Goal: Information Seeking & Learning: Find specific fact

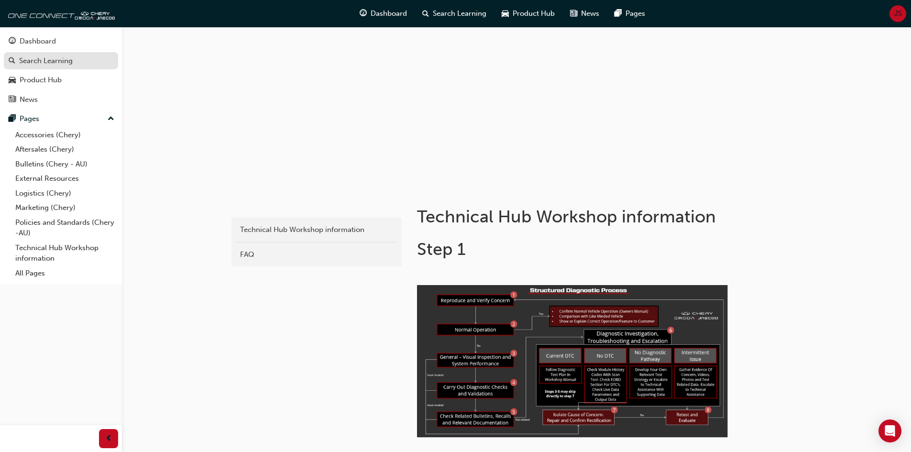
scroll to position [48, 0]
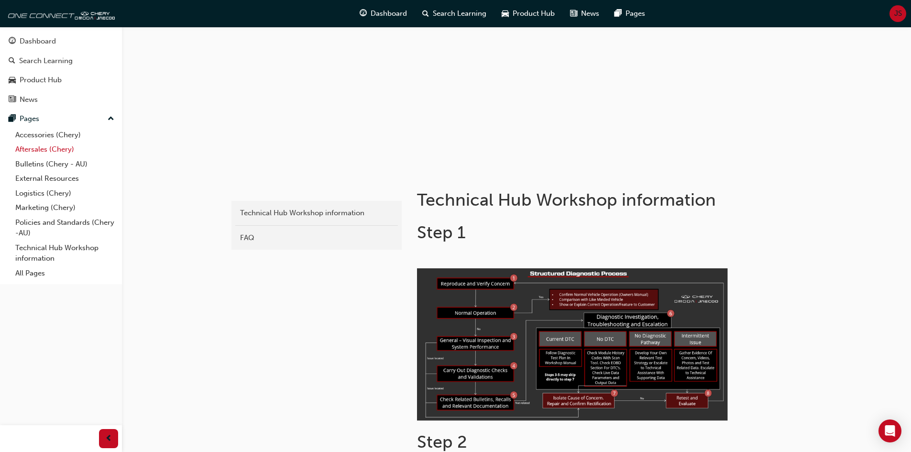
click at [55, 151] on link "Aftersales (Chery)" at bounding box center [64, 149] width 107 height 15
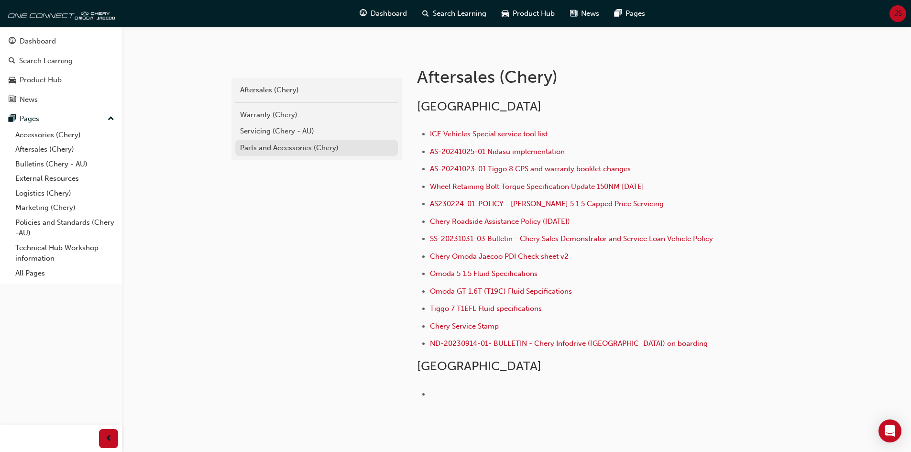
scroll to position [127, 0]
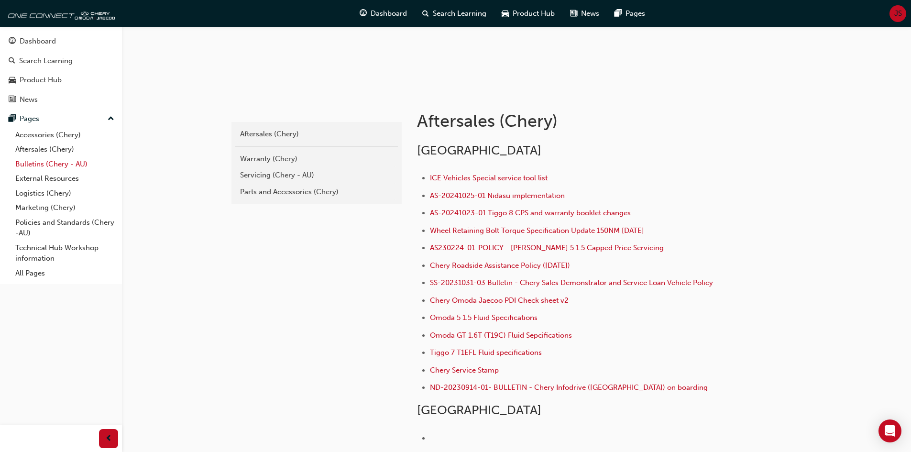
click at [41, 165] on link "Bulletins (Chery - AU)" at bounding box center [64, 164] width 107 height 15
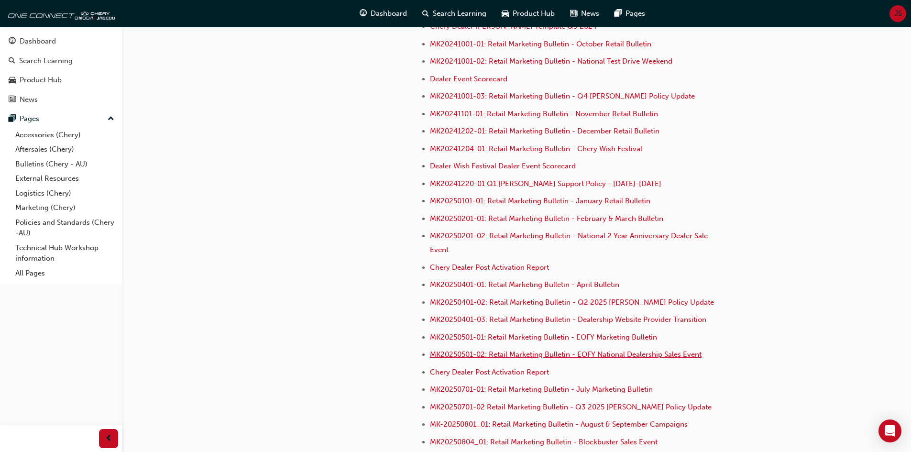
scroll to position [2718, 0]
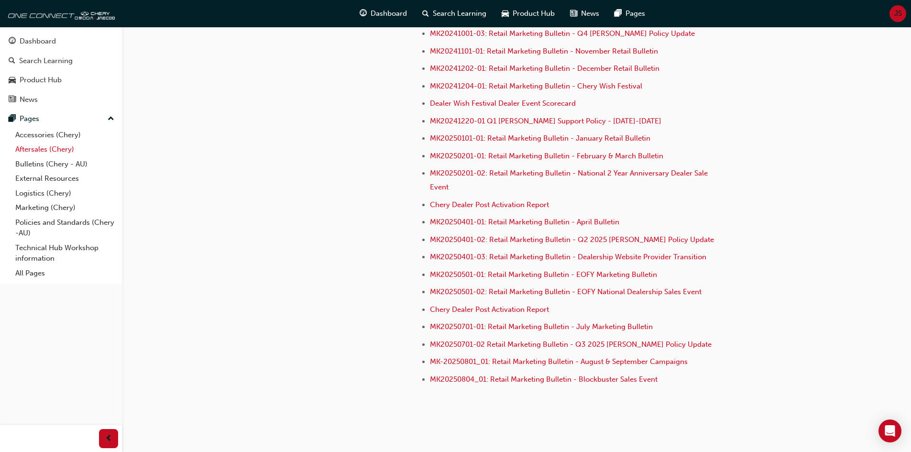
click at [54, 150] on link "Aftersales (Chery)" at bounding box center [64, 149] width 107 height 15
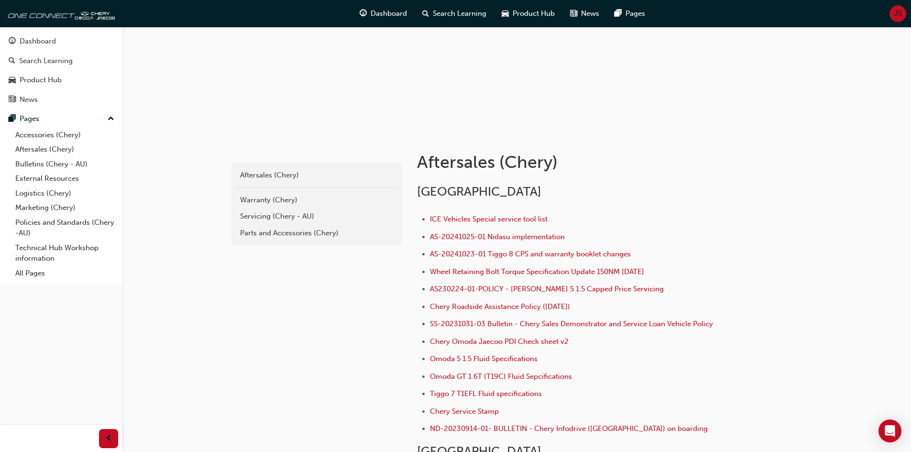
scroll to position [79, 0]
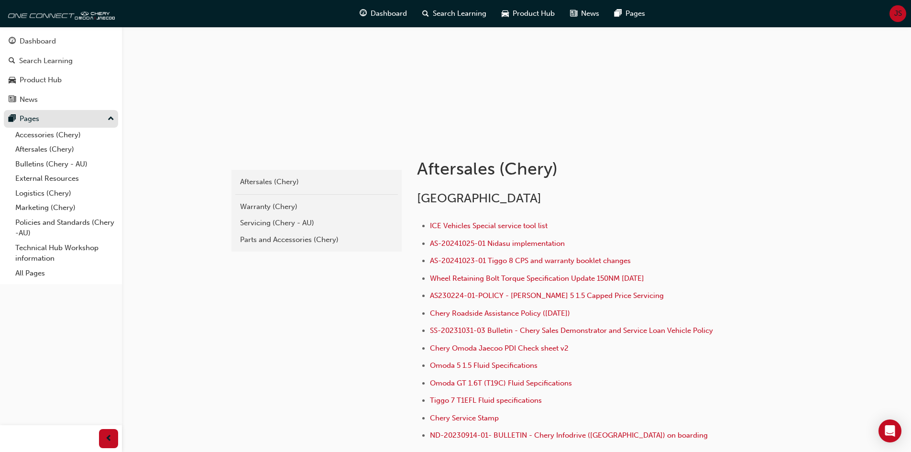
click at [42, 116] on div "Pages" at bounding box center [61, 119] width 105 height 12
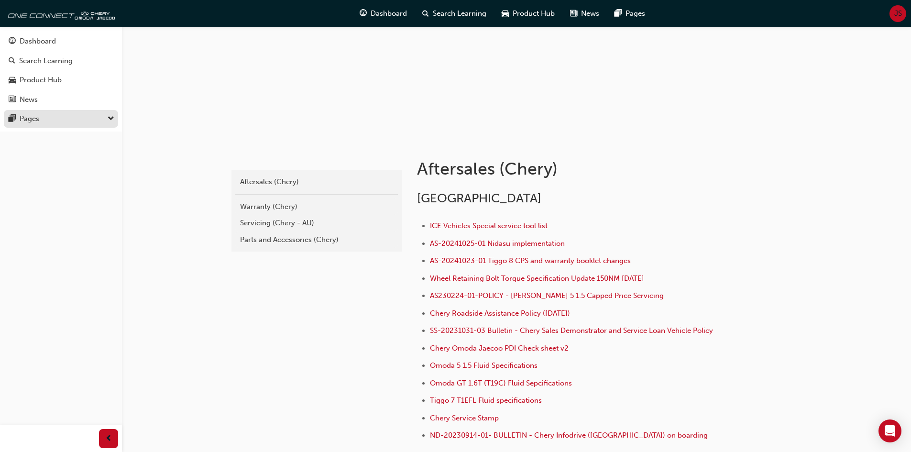
click at [42, 116] on div "Pages" at bounding box center [61, 119] width 105 height 12
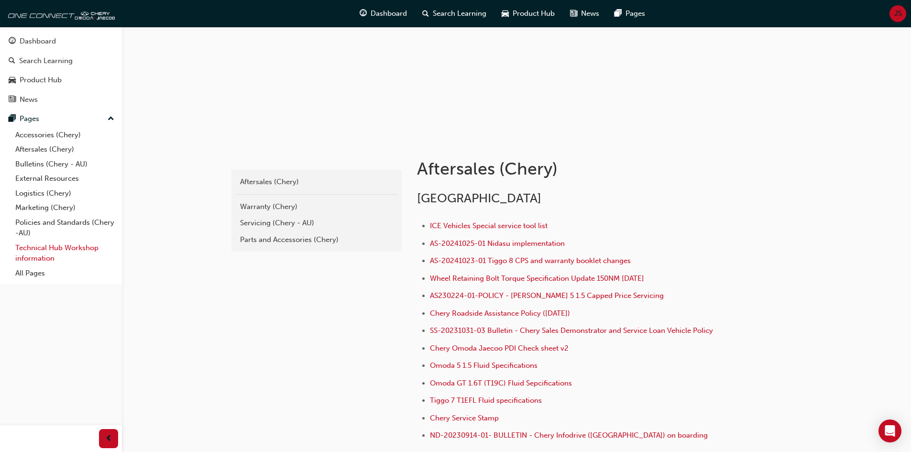
click at [42, 254] on link "Technical Hub Workshop information" at bounding box center [64, 252] width 107 height 25
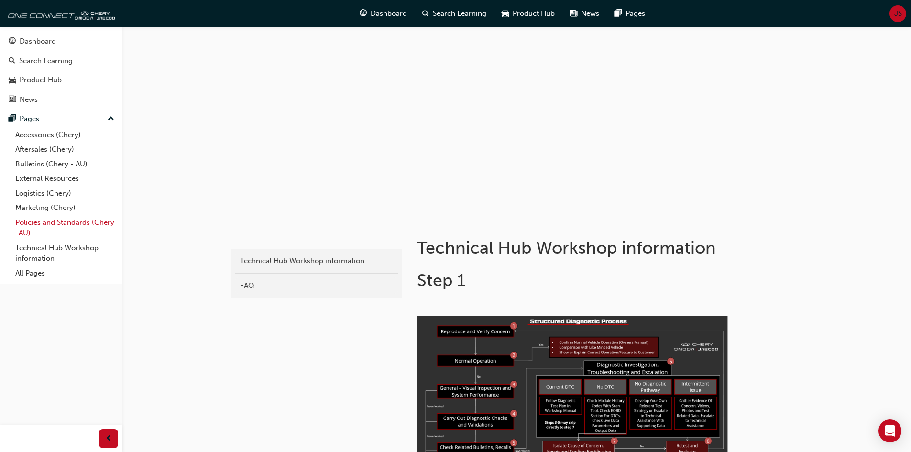
click at [39, 223] on link "Policies and Standards (Chery -AU)" at bounding box center [64, 227] width 107 height 25
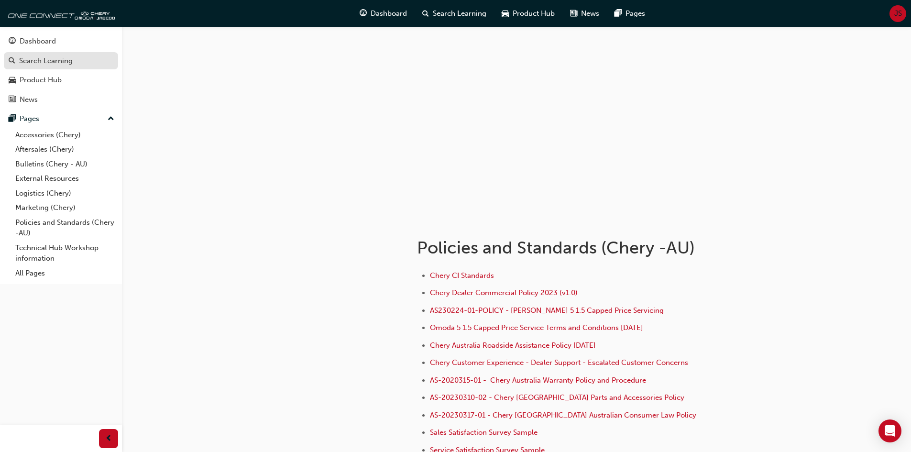
click at [48, 64] on div "Search Learning" at bounding box center [46, 60] width 54 height 11
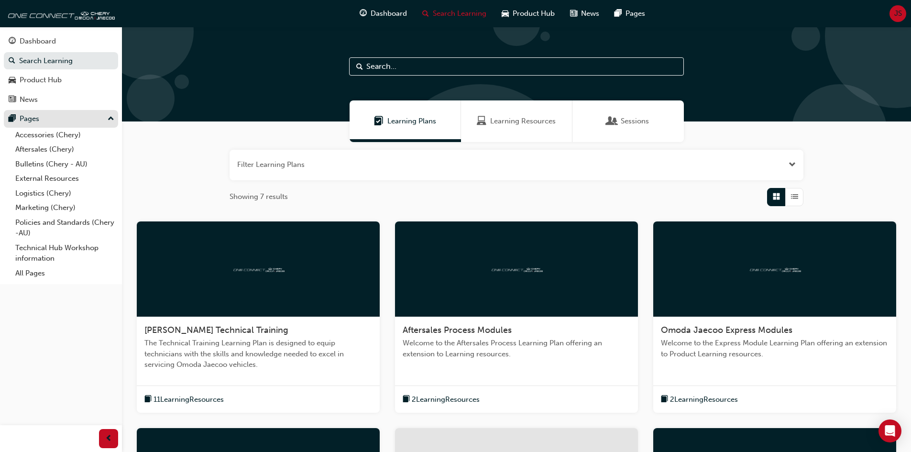
click at [58, 120] on div "Pages" at bounding box center [61, 119] width 105 height 12
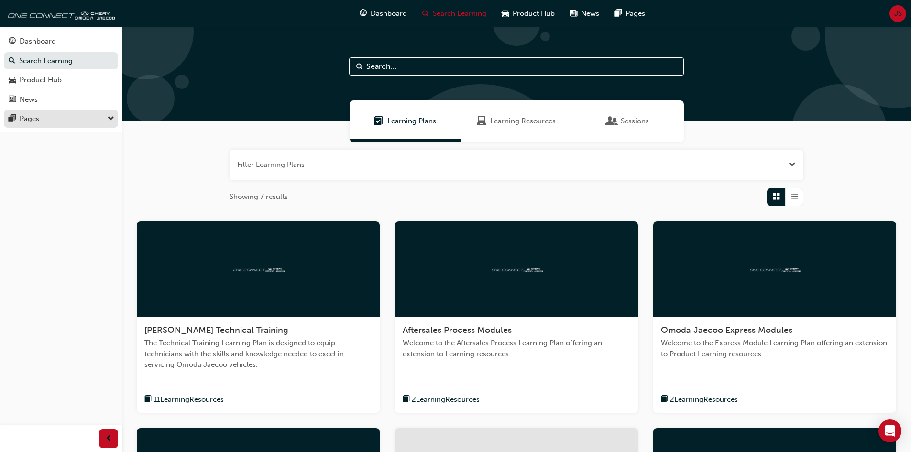
click at [58, 120] on div "Pages" at bounding box center [61, 119] width 105 height 12
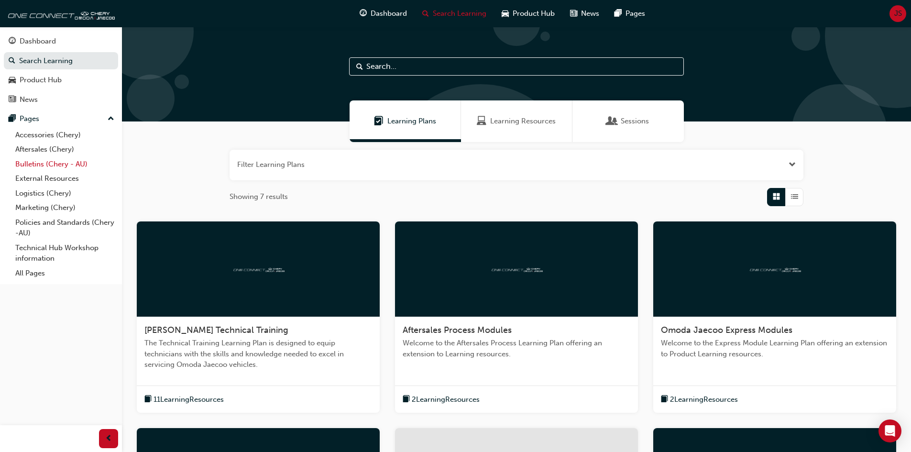
click at [63, 162] on link "Bulletins (Chery - AU)" at bounding box center [64, 164] width 107 height 15
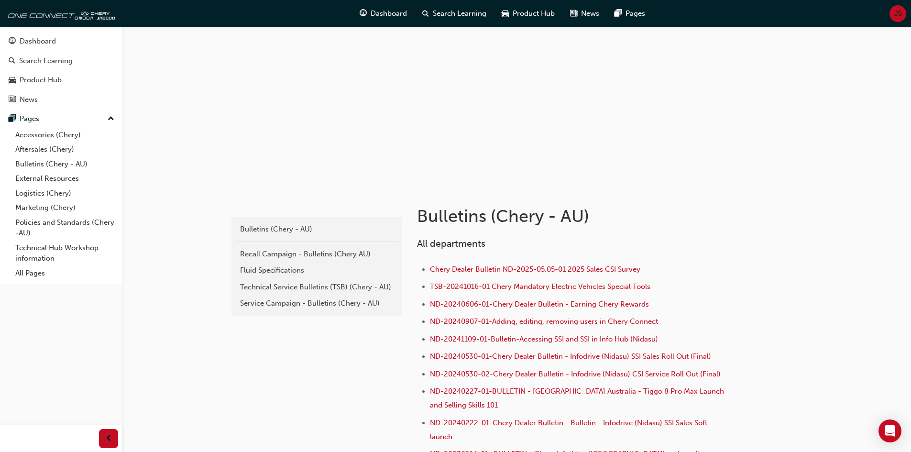
scroll to position [48, 0]
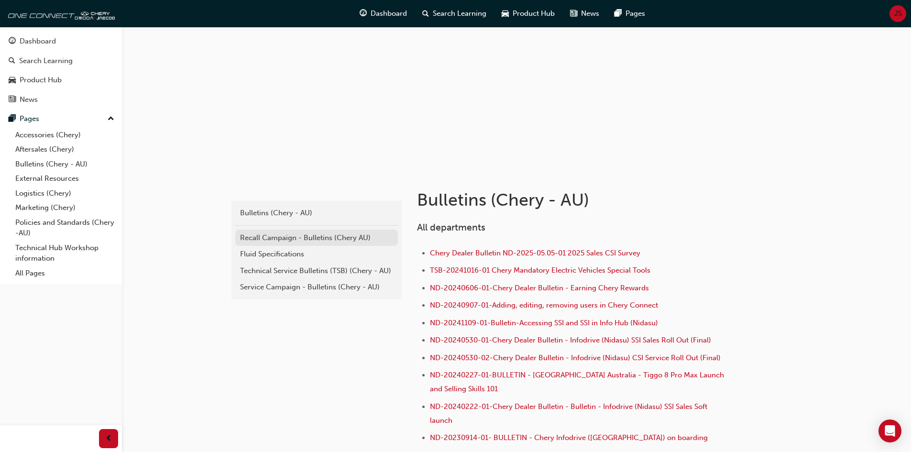
click at [347, 233] on div "Recall Campaign - Bulletins (Chery AU)" at bounding box center [316, 237] width 153 height 11
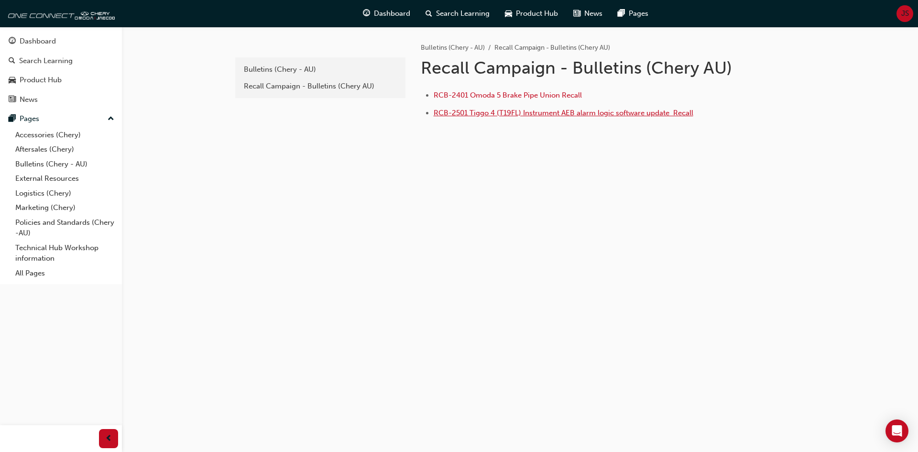
click at [516, 114] on span "RCB-2501 Tiggo 4 (T19FL) Instrument AEB alarm logic software update ﻿ Recall" at bounding box center [564, 113] width 260 height 9
click at [292, 69] on div "Bulletins (Chery - AU)" at bounding box center [320, 69] width 153 height 11
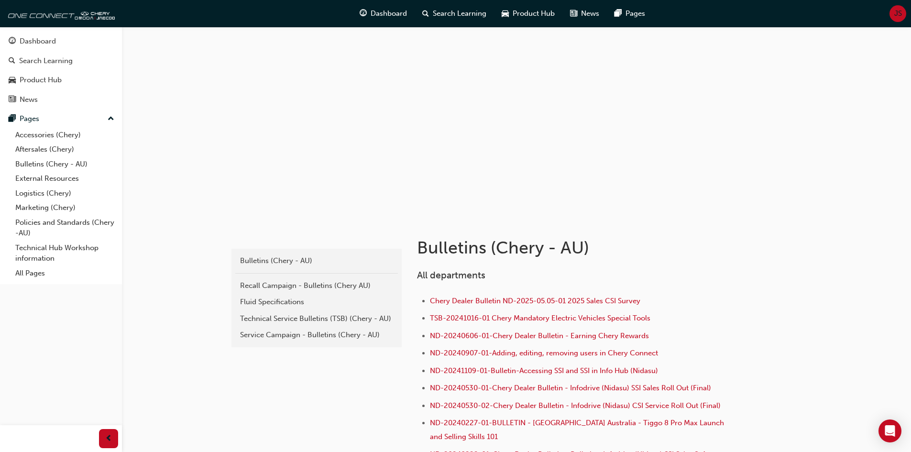
click at [901, 17] on span "JS" at bounding box center [898, 13] width 8 height 11
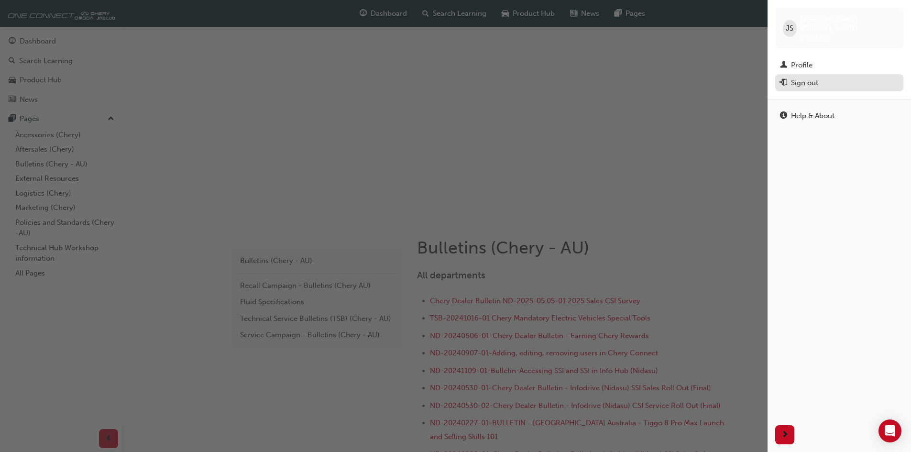
click at [864, 77] on div "Sign out" at bounding box center [839, 83] width 119 height 12
